Goal: Task Accomplishment & Management: Use online tool/utility

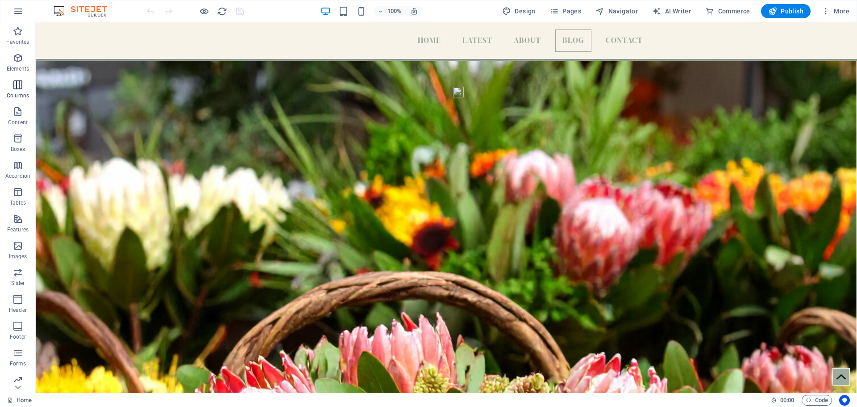
scroll to position [2882, 0]
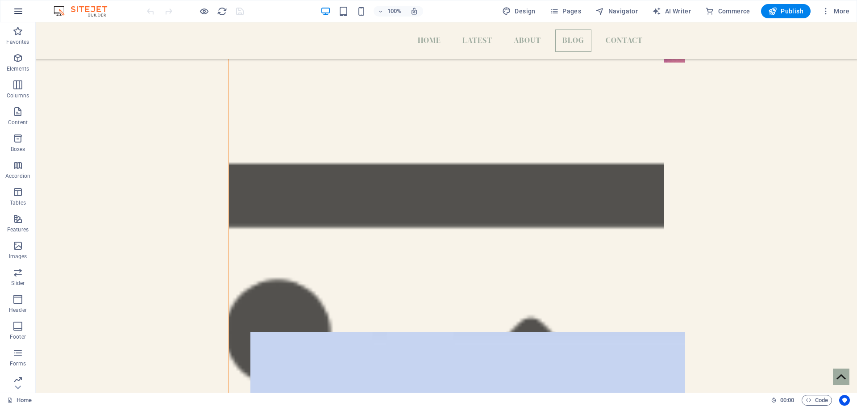
click at [17, 12] on icon "button" at bounding box center [18, 11] width 11 height 11
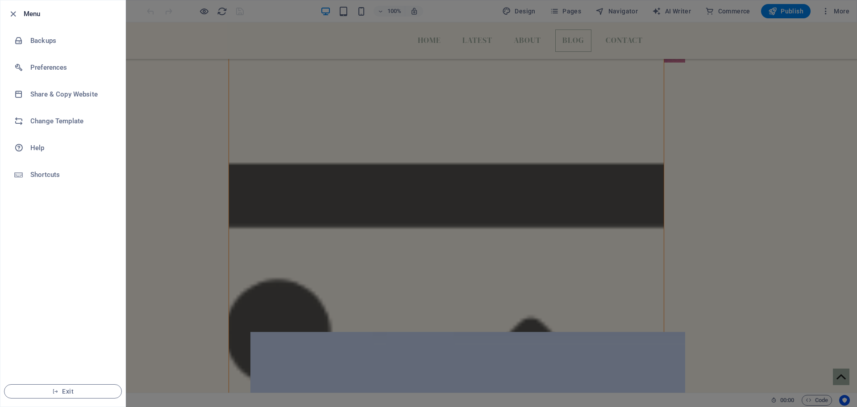
click at [705, 122] on div at bounding box center [428, 203] width 857 height 407
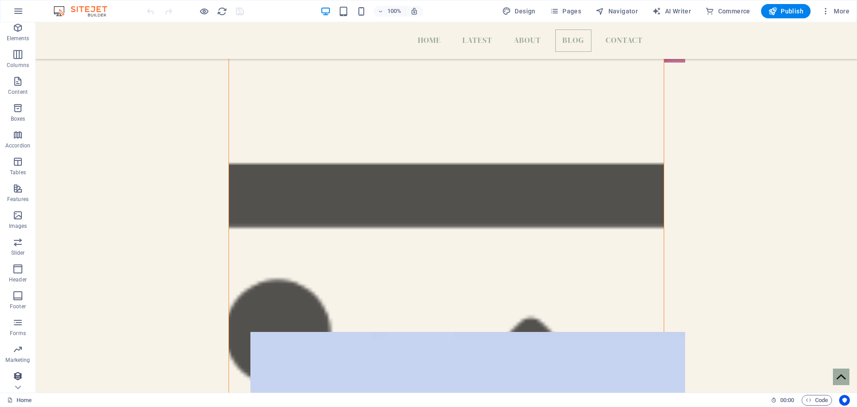
scroll to position [58, 0]
click at [14, 12] on icon "button" at bounding box center [18, 11] width 11 height 11
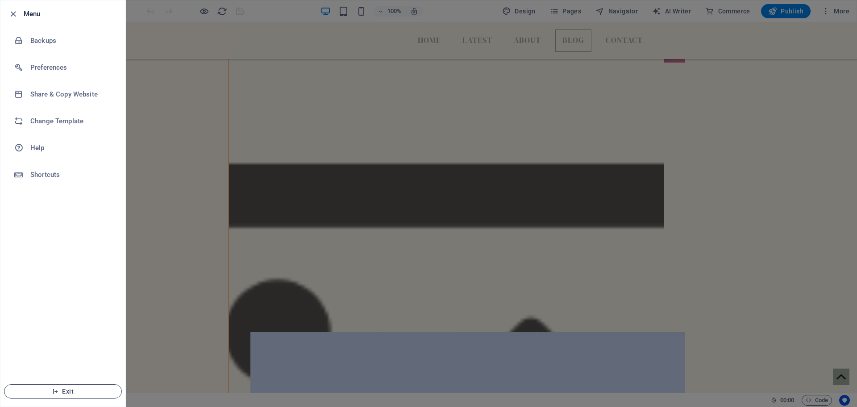
click at [68, 391] on span "Exit" at bounding box center [63, 390] width 103 height 7
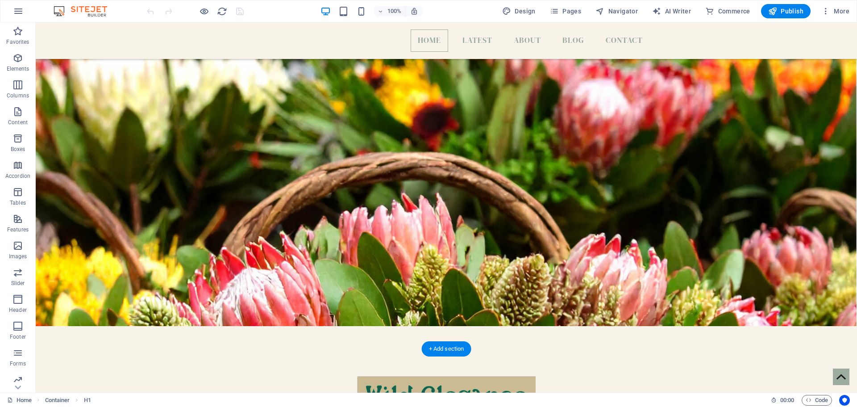
scroll to position [96, 0]
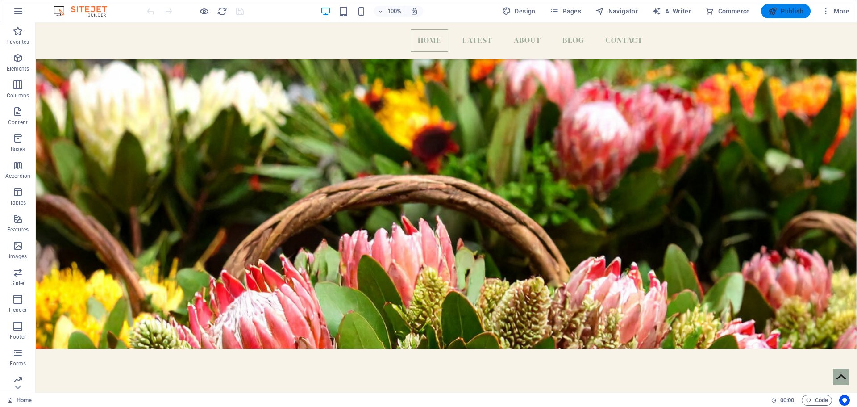
click at [784, 12] on span "Publish" at bounding box center [785, 11] width 35 height 9
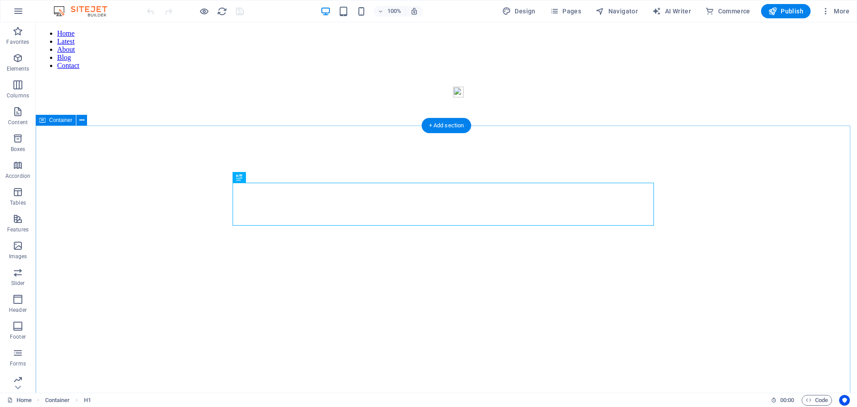
scroll to position [320, 0]
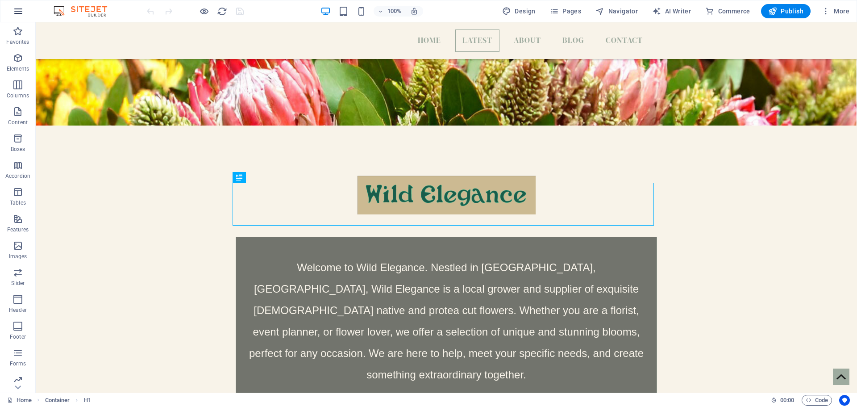
click at [16, 8] on icon "button" at bounding box center [18, 11] width 11 height 11
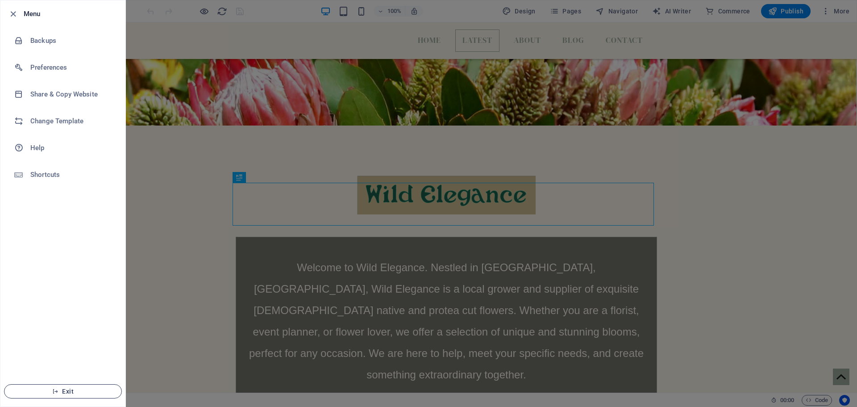
click at [70, 394] on span "Exit" at bounding box center [63, 390] width 103 height 7
